Goal: Check status: Check status

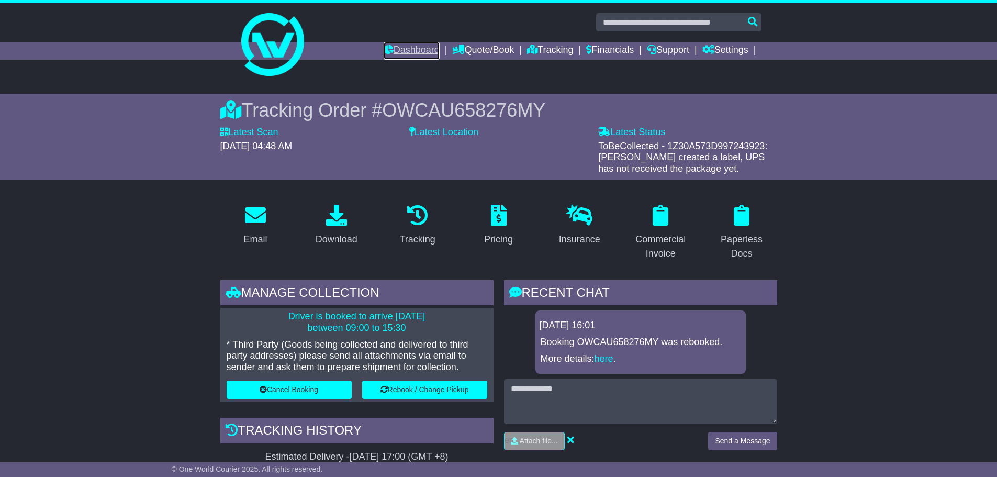
click at [393, 46] on link "Dashboard" at bounding box center [412, 51] width 56 height 18
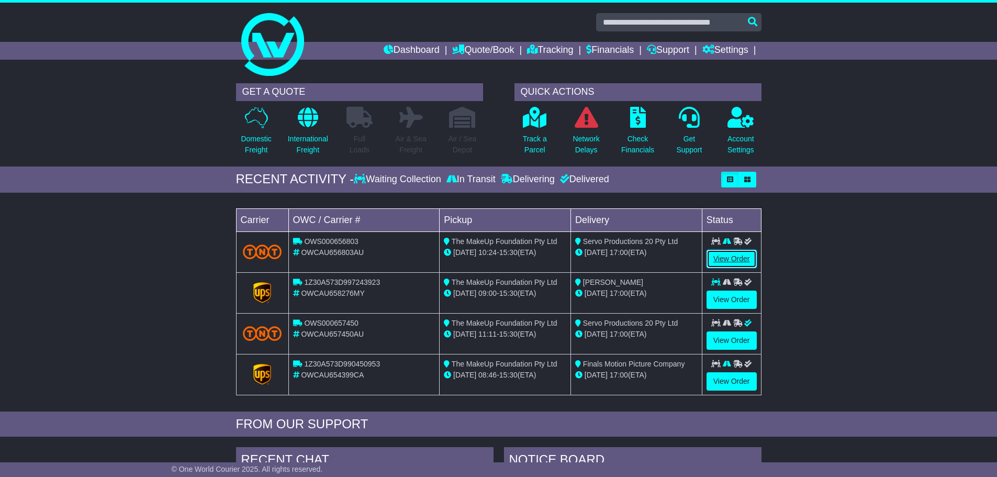
click at [733, 258] on link "View Order" at bounding box center [732, 259] width 50 height 18
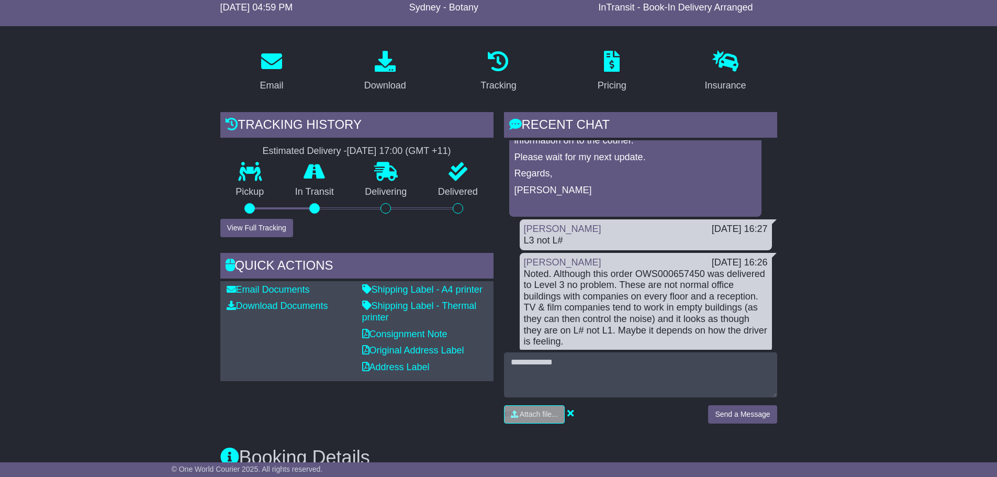
scroll to position [157, 0]
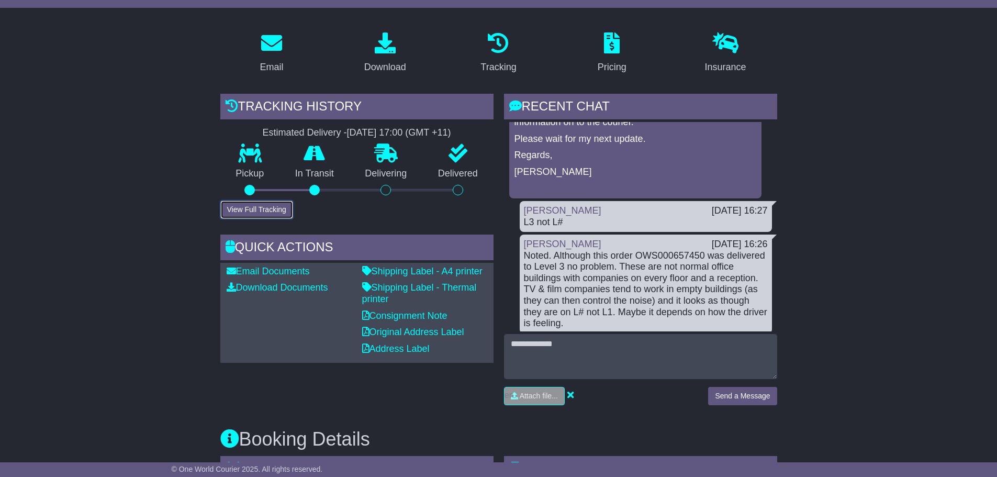
click at [257, 207] on button "View Full Tracking" at bounding box center [256, 210] width 73 height 18
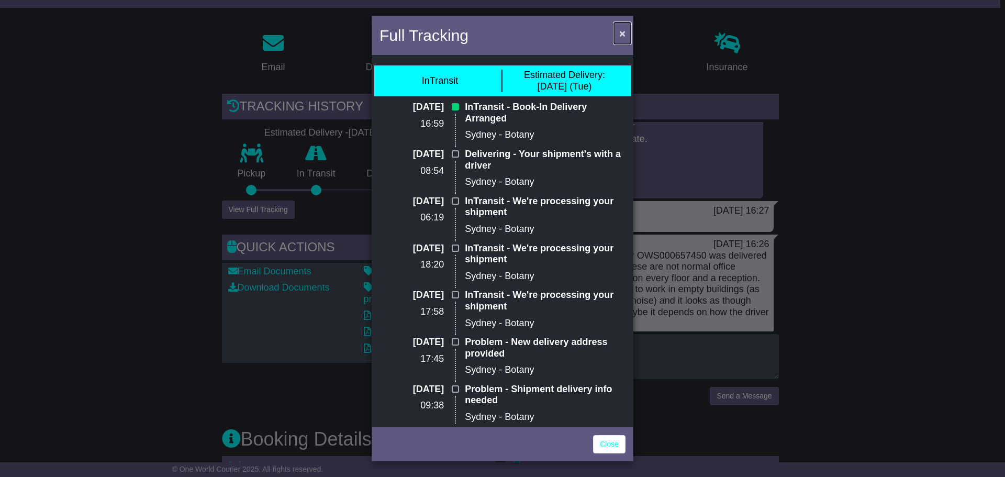
click at [620, 32] on span "×" at bounding box center [622, 33] width 6 height 12
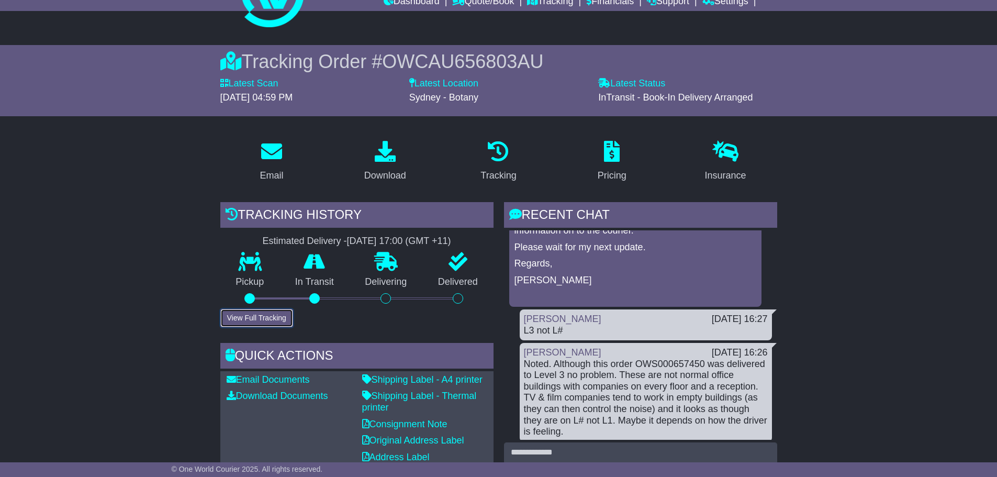
scroll to position [0, 0]
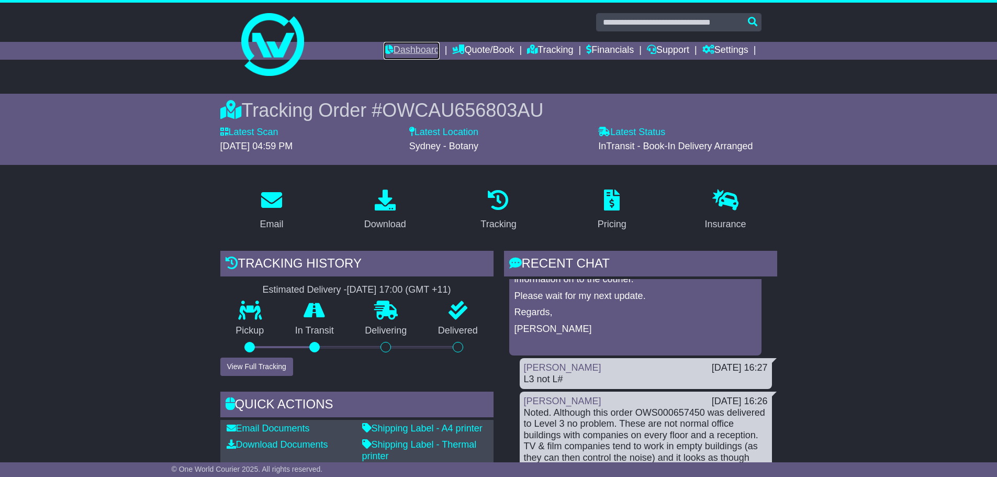
click at [407, 48] on link "Dashboard" at bounding box center [412, 51] width 56 height 18
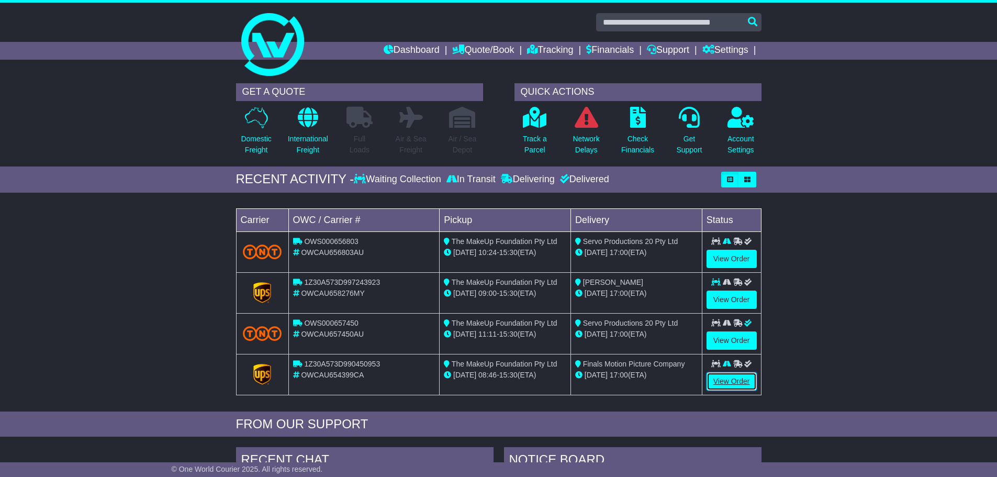
click at [729, 380] on link "View Order" at bounding box center [732, 381] width 50 height 18
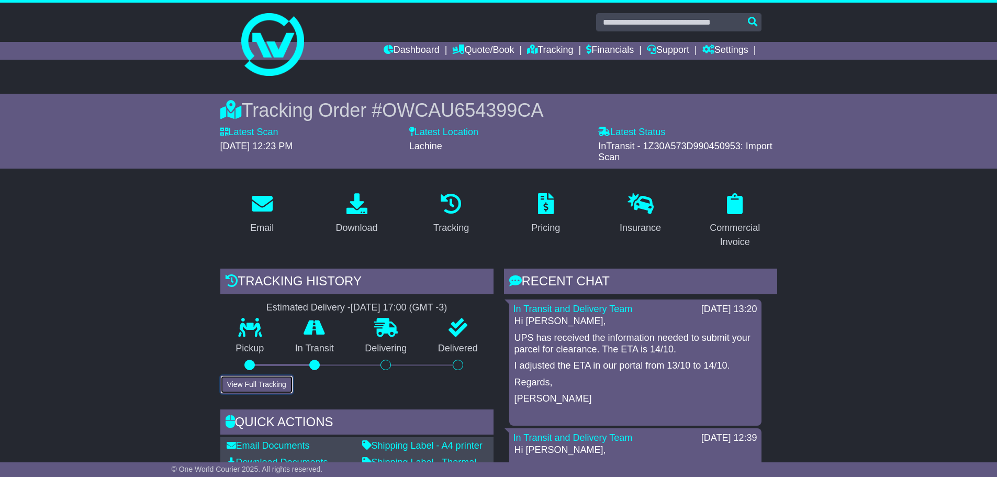
click at [249, 384] on button "View Full Tracking" at bounding box center [256, 384] width 73 height 18
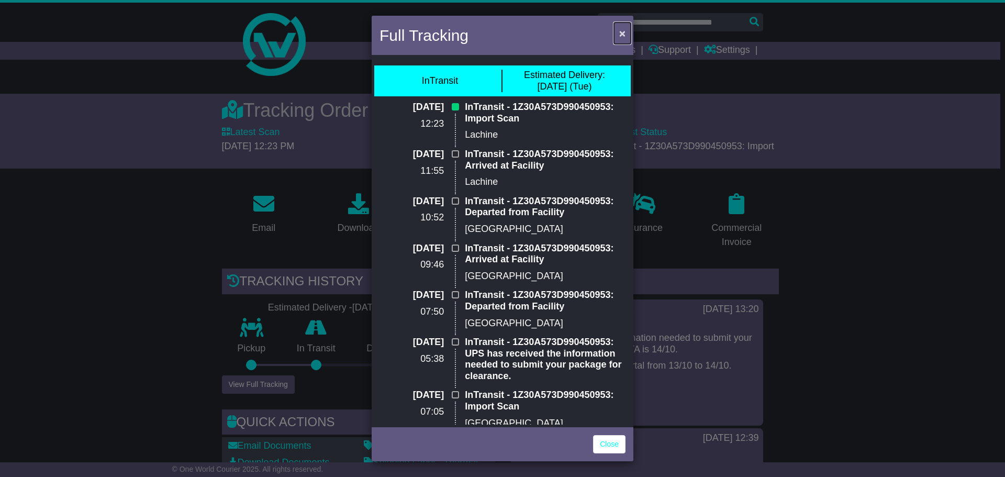
click at [622, 30] on span "×" at bounding box center [622, 33] width 6 height 12
